Goal: Task Accomplishment & Management: Use online tool/utility

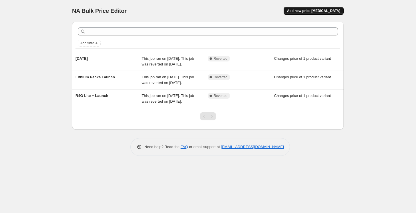
click at [318, 12] on span "Add new price [MEDICAL_DATA]" at bounding box center [313, 11] width 53 height 5
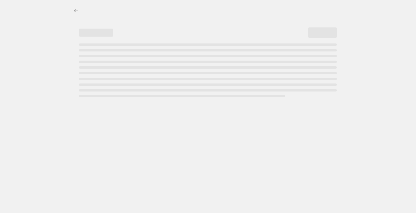
select select "percentage"
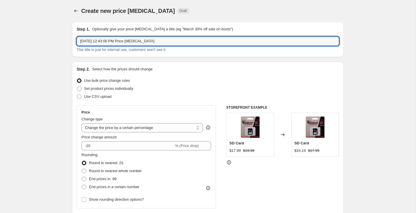
drag, startPoint x: 172, startPoint y: 41, endPoint x: 54, endPoint y: 40, distance: 118.3
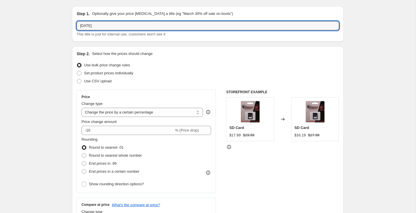
scroll to position [18, 0]
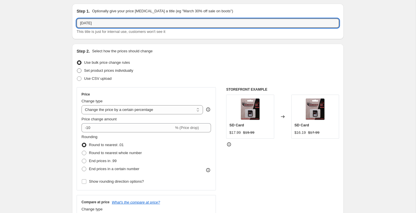
type input "[DATE]"
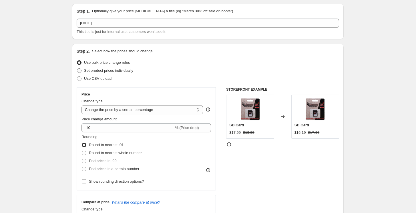
click at [89, 70] on span "Set product prices individually" at bounding box center [108, 70] width 49 height 4
click at [77, 69] on input "Set product prices individually" at bounding box center [77, 68] width 0 height 0
radio input "true"
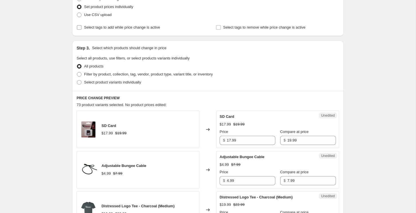
scroll to position [82, 0]
click at [79, 81] on span at bounding box center [79, 82] width 5 height 5
click at [77, 80] on input "Select product variants individually" at bounding box center [77, 80] width 0 height 0
radio input "true"
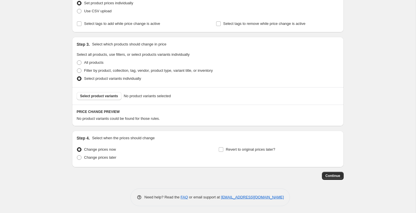
scroll to position [87, 0]
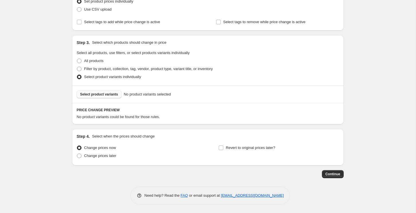
click at [108, 95] on span "Select product variants" at bounding box center [99, 94] width 38 height 5
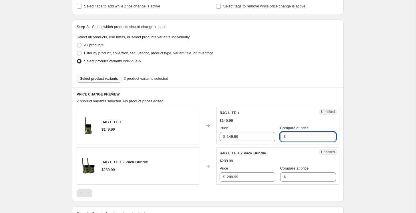
click at [295, 135] on input "Compare at price" at bounding box center [311, 136] width 49 height 9
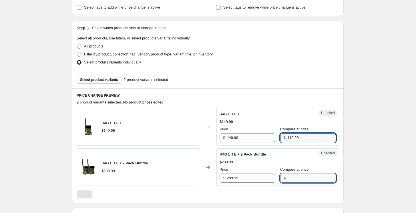
click at [291, 177] on div "R4G LITE + 2 Pack Bundle $289.99 Price $ 289.99 Compare at price $" at bounding box center [277, 166] width 116 height 31
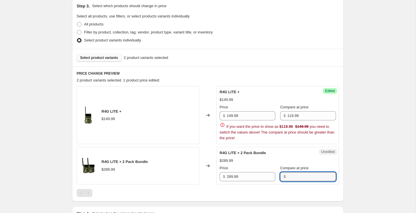
scroll to position [125, 0]
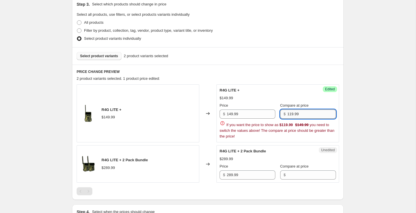
drag, startPoint x: 301, startPoint y: 114, endPoint x: 289, endPoint y: 115, distance: 12.0
click at [289, 115] on input "119.99" at bounding box center [311, 113] width 49 height 9
type input "149.99"
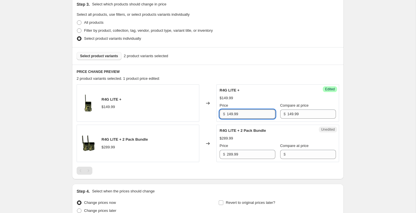
click at [229, 115] on input "149.99" at bounding box center [251, 113] width 49 height 9
type input "119.99"
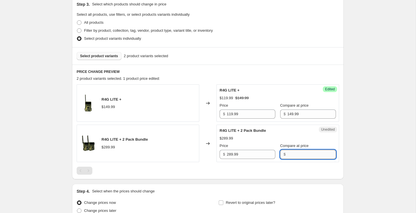
click at [287, 155] on input "Compare at price" at bounding box center [311, 154] width 49 height 9
type input "289.99"
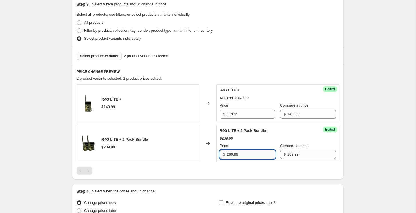
click at [230, 155] on input "289.99" at bounding box center [251, 154] width 49 height 9
type input "229.99"
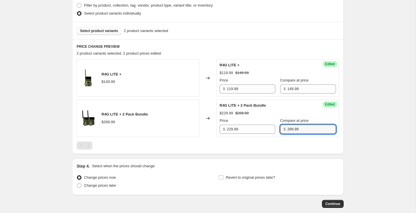
scroll to position [180, 0]
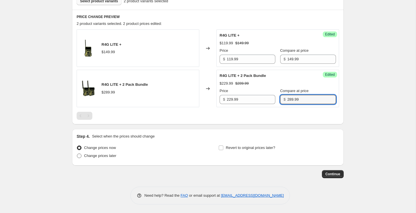
click at [81, 157] on span at bounding box center [79, 155] width 5 height 5
click at [77, 154] on input "Change prices later" at bounding box center [77, 153] width 0 height 0
radio input "true"
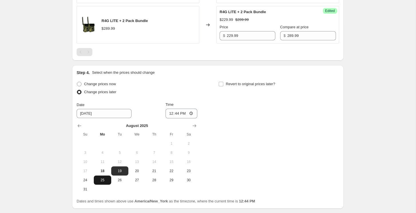
scroll to position [245, 0]
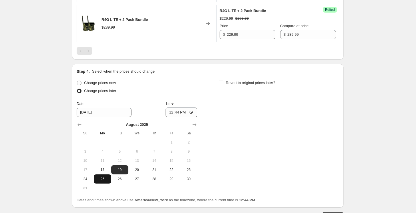
click at [103, 180] on span "25" at bounding box center [102, 179] width 13 height 5
type input "[DATE]"
click at [181, 112] on input "12:44" at bounding box center [181, 112] width 32 height 10
click at [176, 113] on input "12:44" at bounding box center [181, 112] width 32 height 10
click at [183, 111] on input "12:01" at bounding box center [181, 112] width 32 height 10
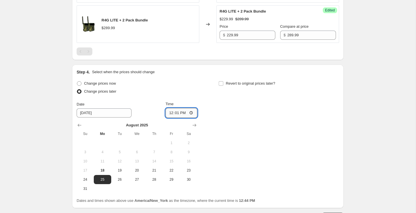
scroll to position [253, 0]
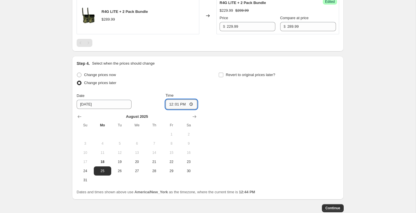
type input "00:01"
click at [221, 75] on input "Revert to original prices later?" at bounding box center [221, 75] width 5 height 5
checkbox input "true"
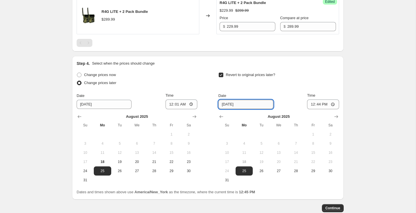
click at [235, 105] on input "[DATE]" at bounding box center [245, 104] width 55 height 9
click at [222, 105] on input "[DATE]" at bounding box center [245, 104] width 55 height 9
click at [334, 116] on icon "Show next month, September 2025" at bounding box center [336, 117] width 6 height 6
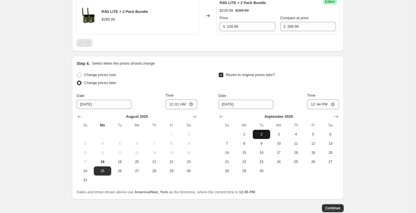
click at [264, 132] on span "2" at bounding box center [261, 134] width 13 height 5
type input "[DATE]"
click at [313, 105] on input "12:44" at bounding box center [323, 104] width 32 height 10
type input "23:59"
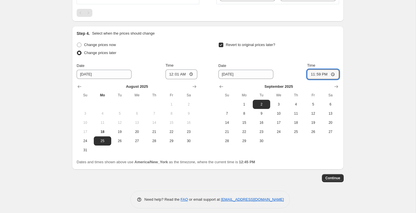
scroll to position [287, 0]
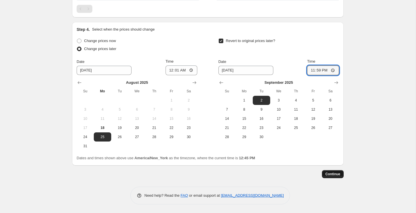
click at [339, 175] on span "Continue" at bounding box center [332, 174] width 15 height 5
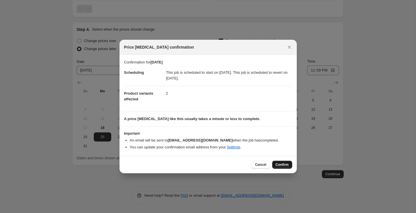
click at [287, 164] on span "Confirm" at bounding box center [281, 164] width 13 height 5
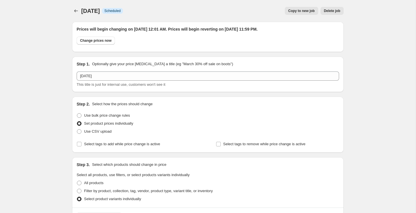
scroll to position [287, 0]
